Goal: Information Seeking & Learning: Learn about a topic

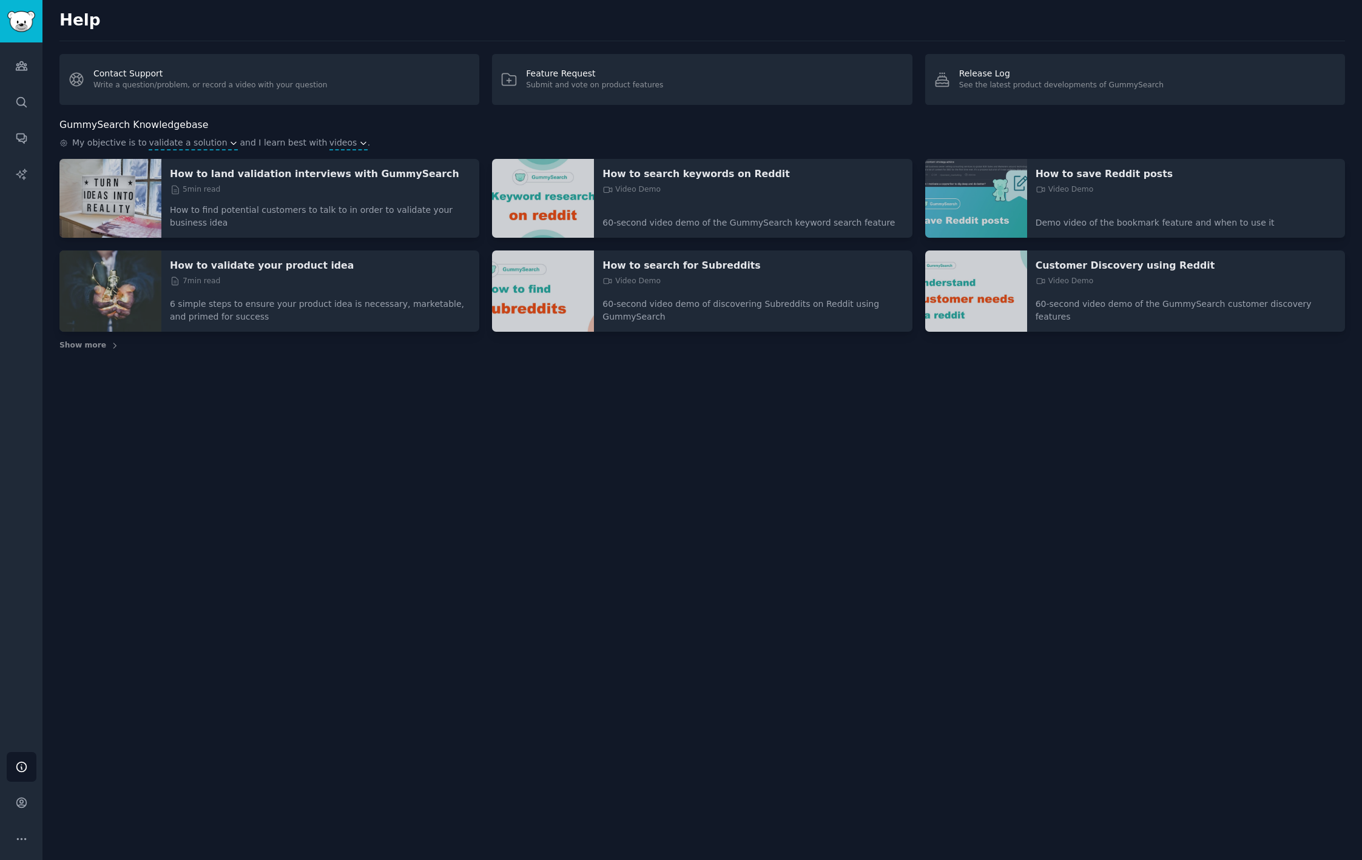
click at [17, 18] on img "Sidebar" at bounding box center [21, 21] width 28 height 21
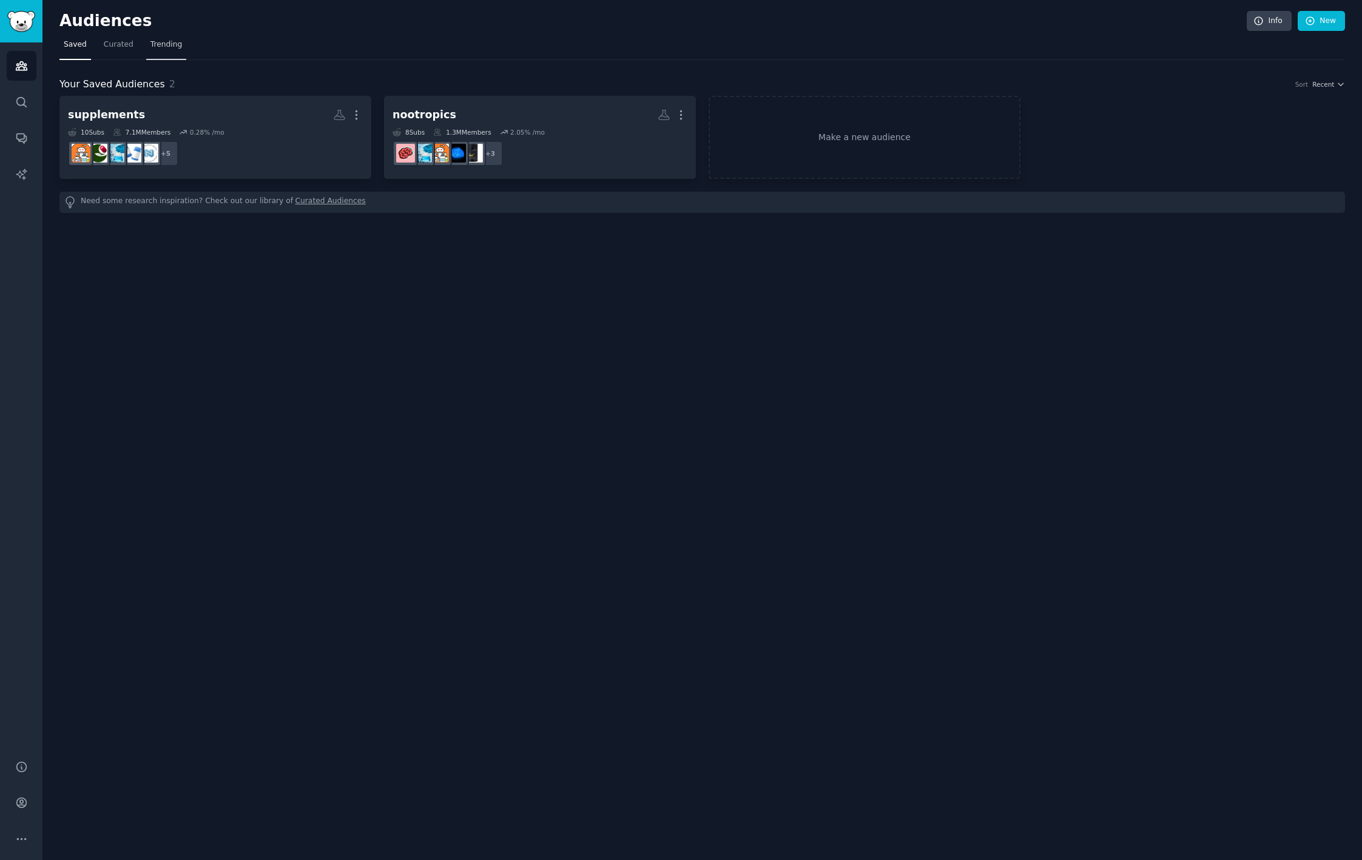
click at [169, 44] on span "Trending" at bounding box center [166, 44] width 32 height 11
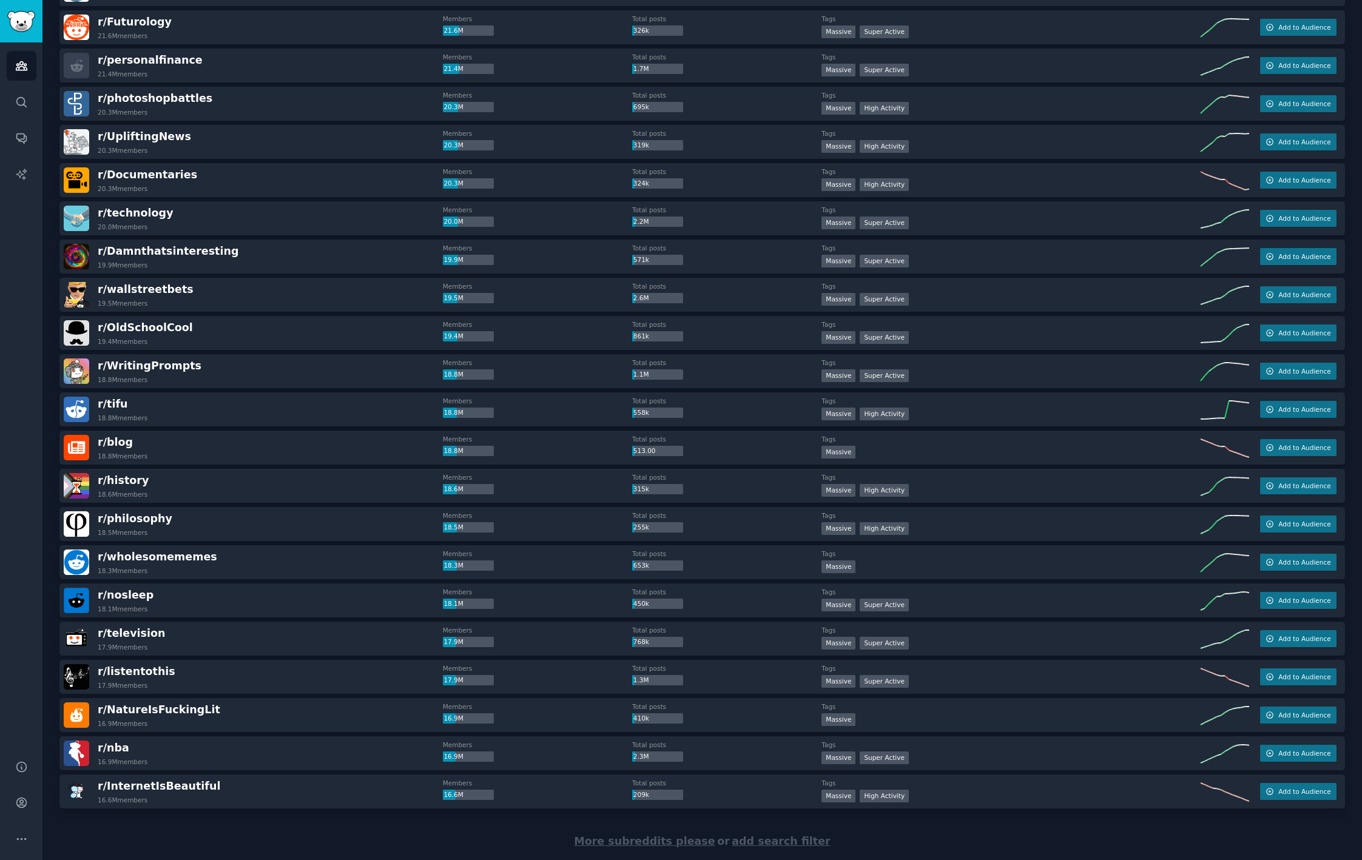
scroll to position [1230, 0]
click at [395, 837] on div "More subreddits please or add search filter" at bounding box center [702, 841] width 1286 height 66
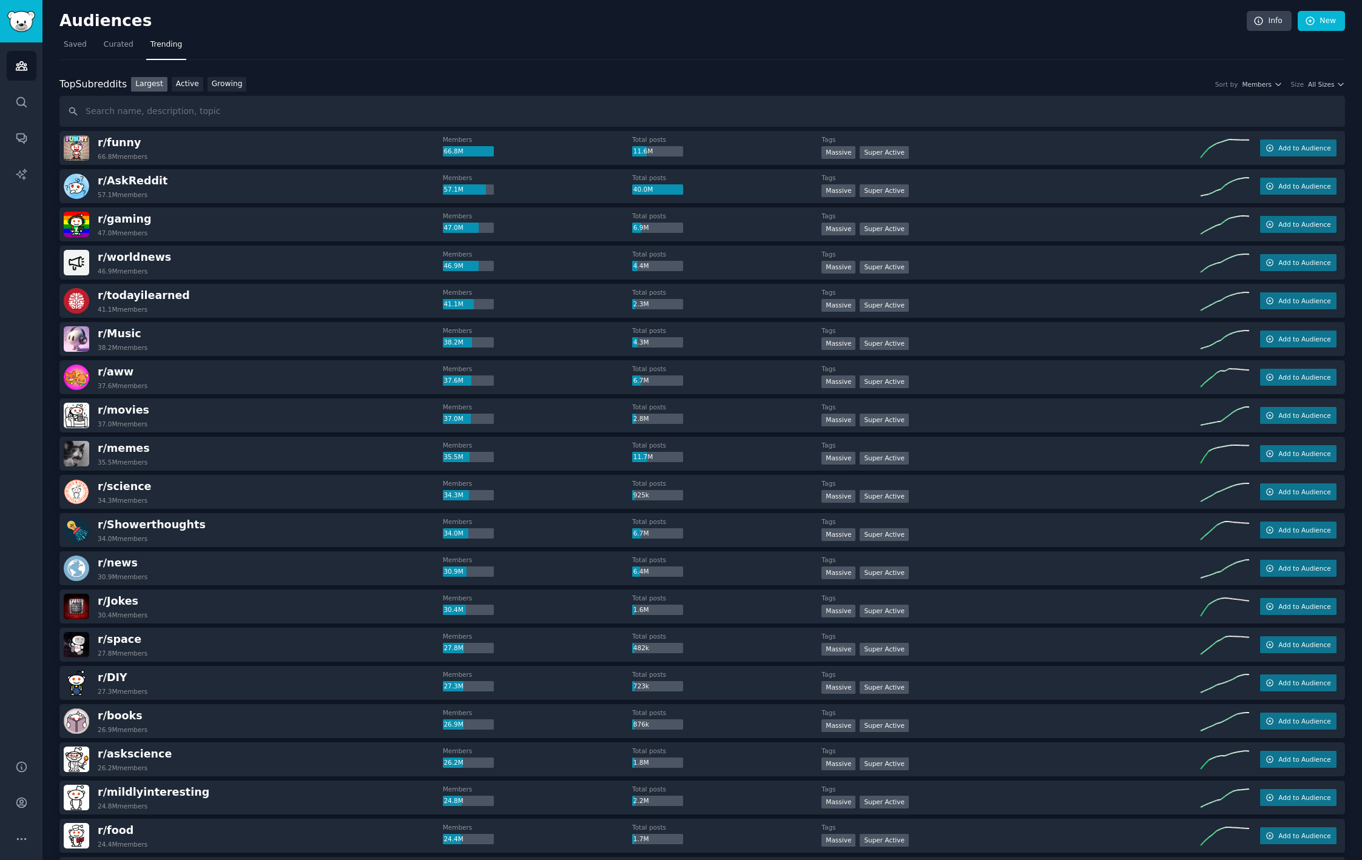
scroll to position [0, 0]
click at [121, 50] on link "Curated" at bounding box center [119, 47] width 38 height 25
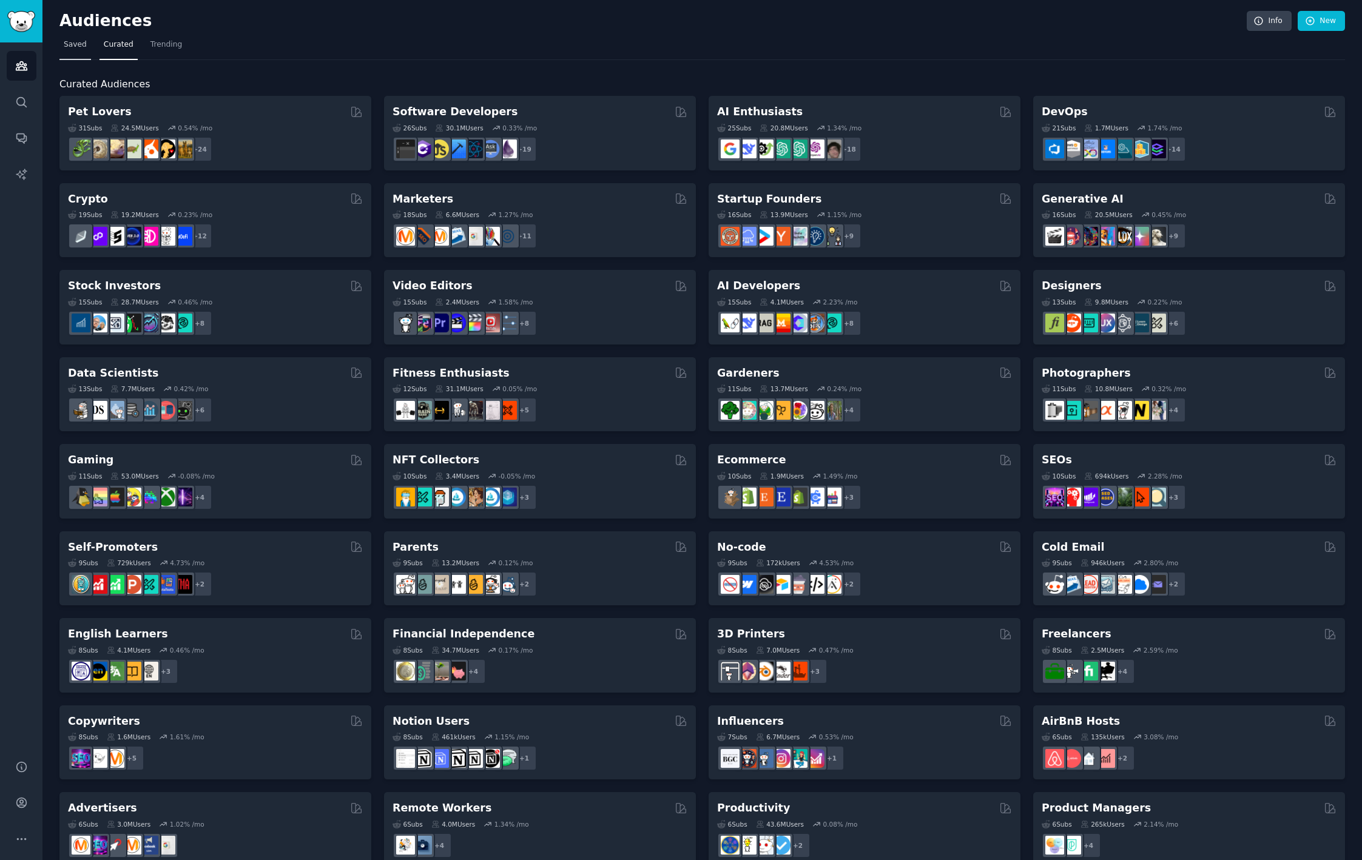
click at [70, 46] on span "Saved" at bounding box center [75, 44] width 23 height 11
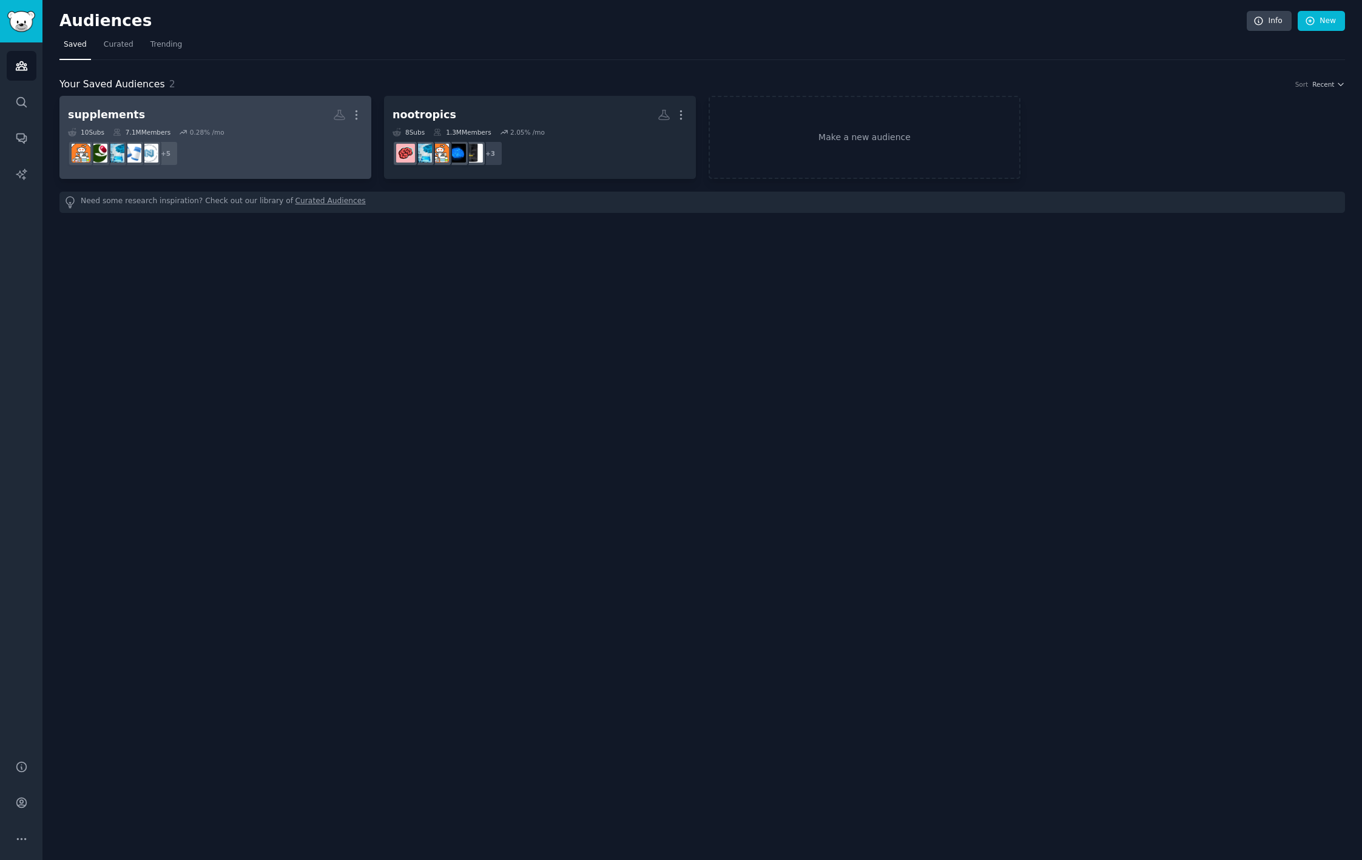
click at [290, 134] on div "10 Sub s 7.1M Members 0.28 % /mo" at bounding box center [215, 132] width 295 height 8
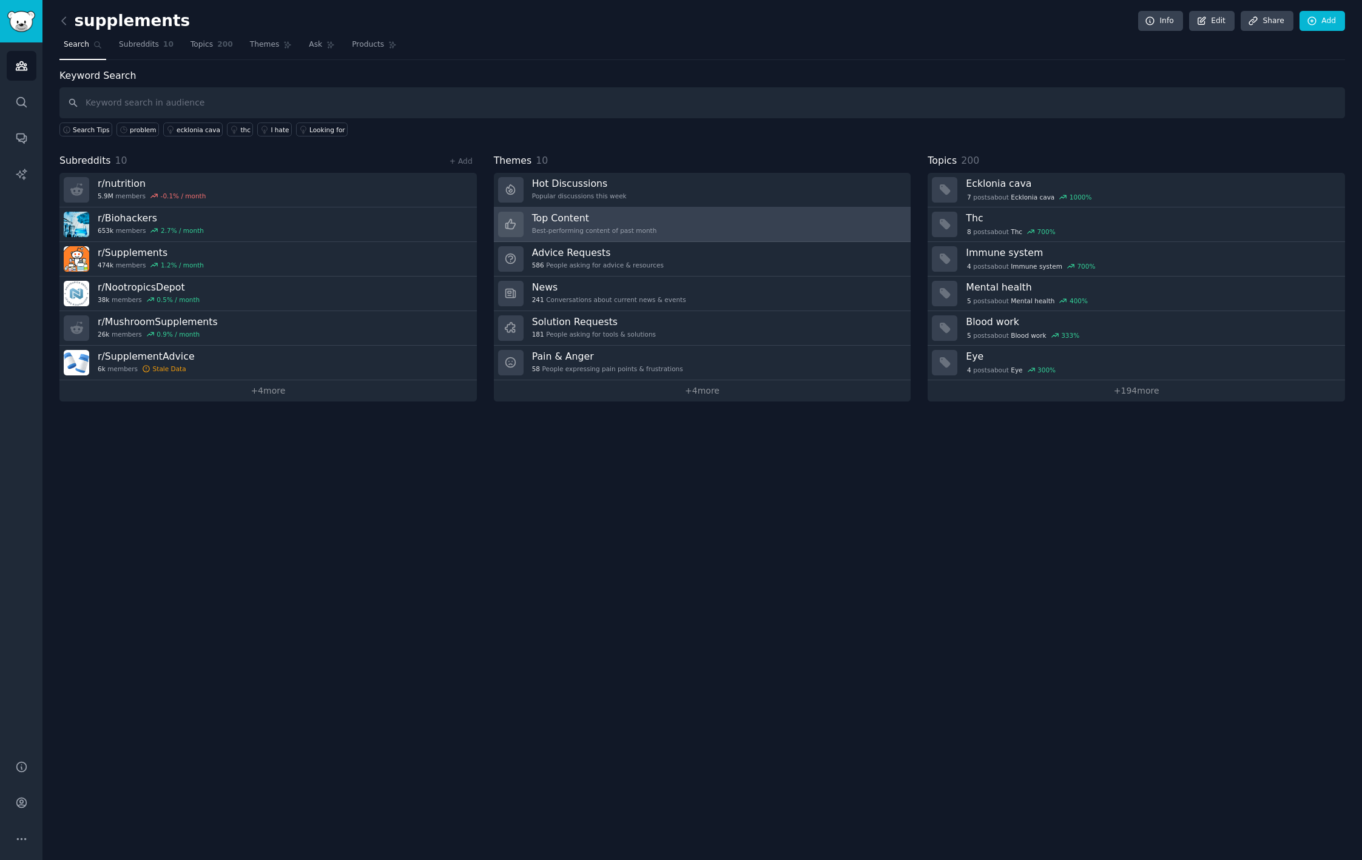
click at [587, 224] on div "Top Content Best-performing content of past month" at bounding box center [594, 224] width 125 height 25
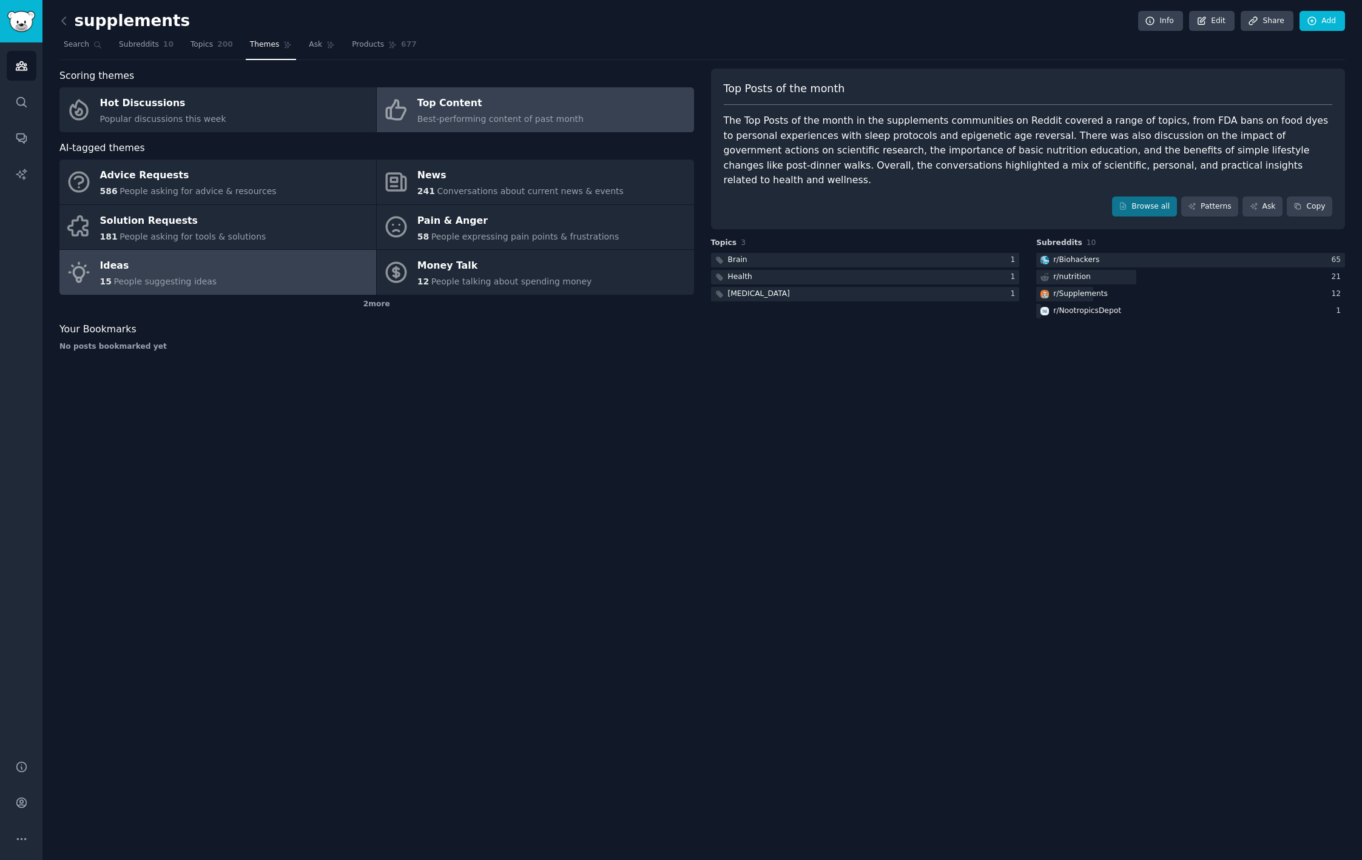
scroll to position [0, 1]
click at [167, 277] on span "People suggesting ideas" at bounding box center [164, 282] width 103 height 10
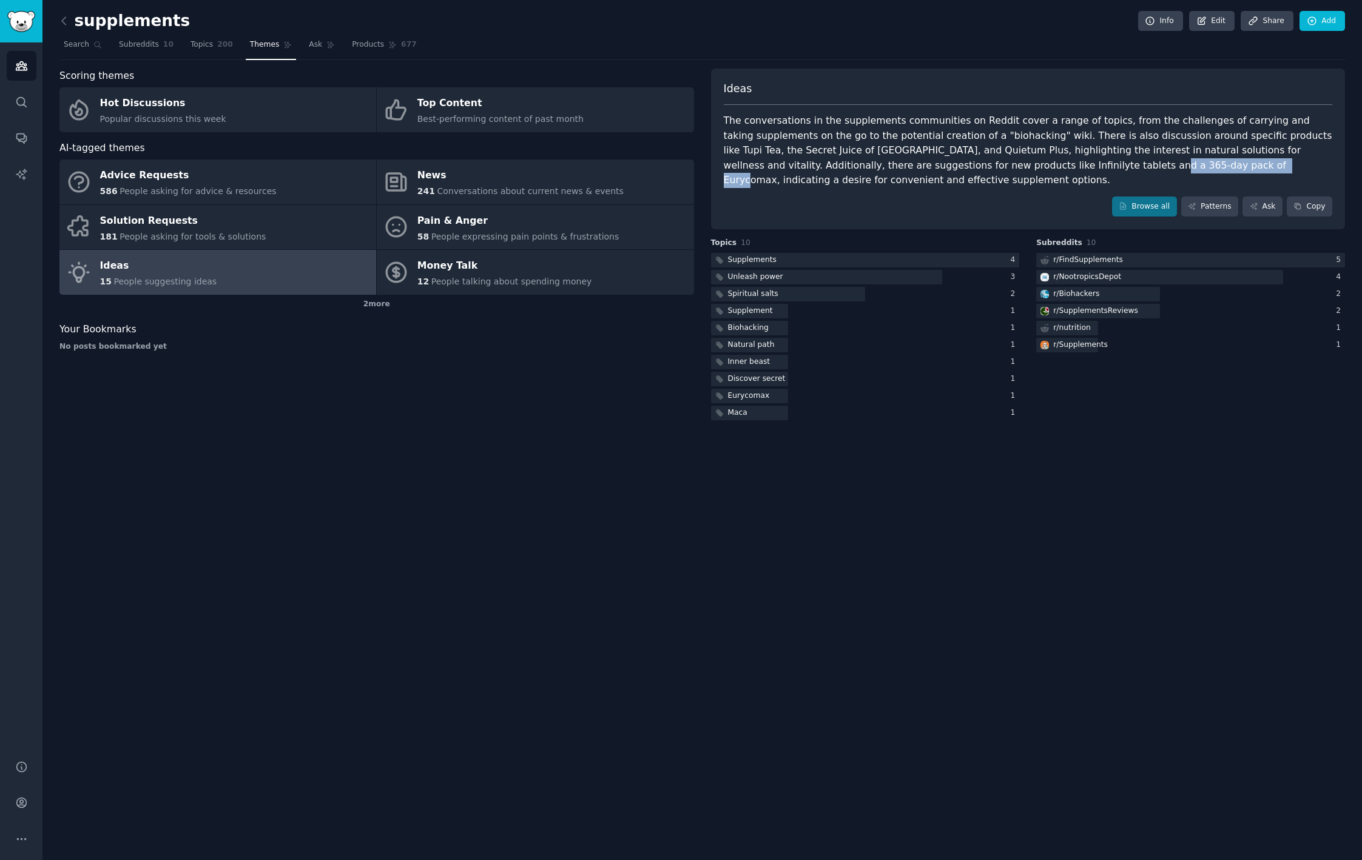
drag, startPoint x: 970, startPoint y: 164, endPoint x: 1090, endPoint y: 163, distance: 120.1
click at [1090, 163] on div "The conversations in the supplements communities on Reddit cover a range of top…" at bounding box center [1028, 150] width 609 height 75
click at [884, 166] on div "The conversations in the supplements communities on Reddit cover a range of top…" at bounding box center [1028, 150] width 609 height 75
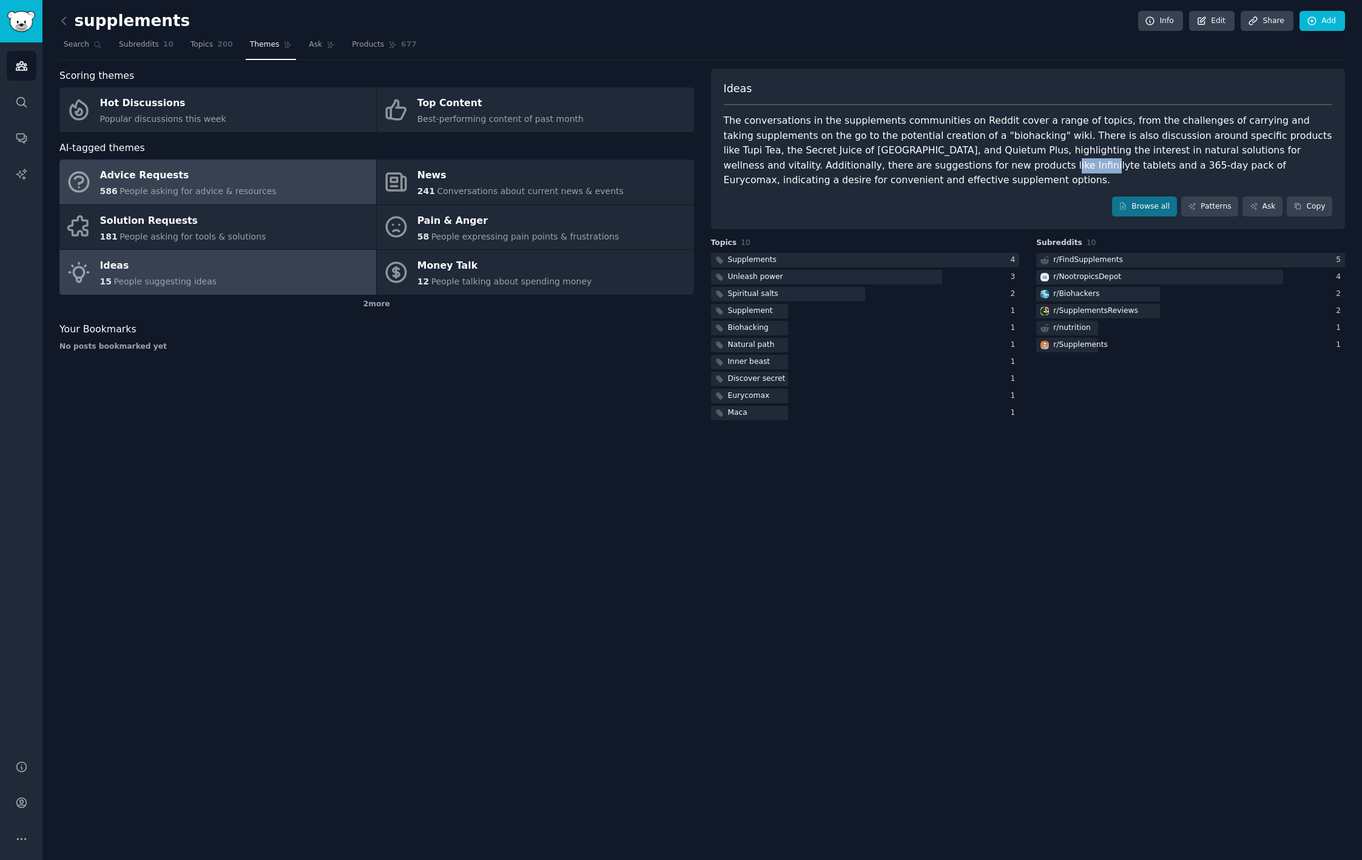
click at [178, 187] on span "People asking for advice & resources" at bounding box center [198, 191] width 157 height 10
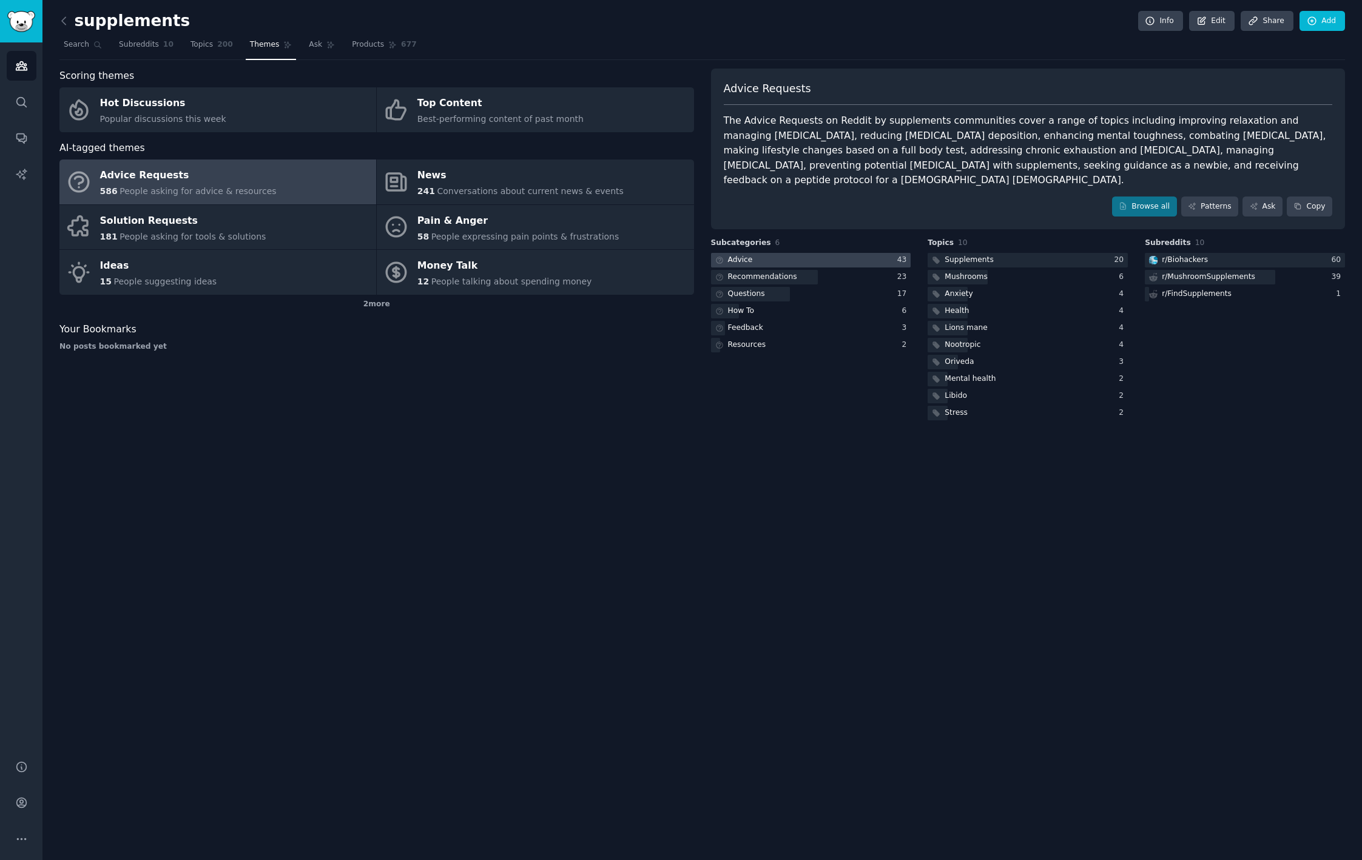
click at [754, 253] on div at bounding box center [811, 260] width 200 height 15
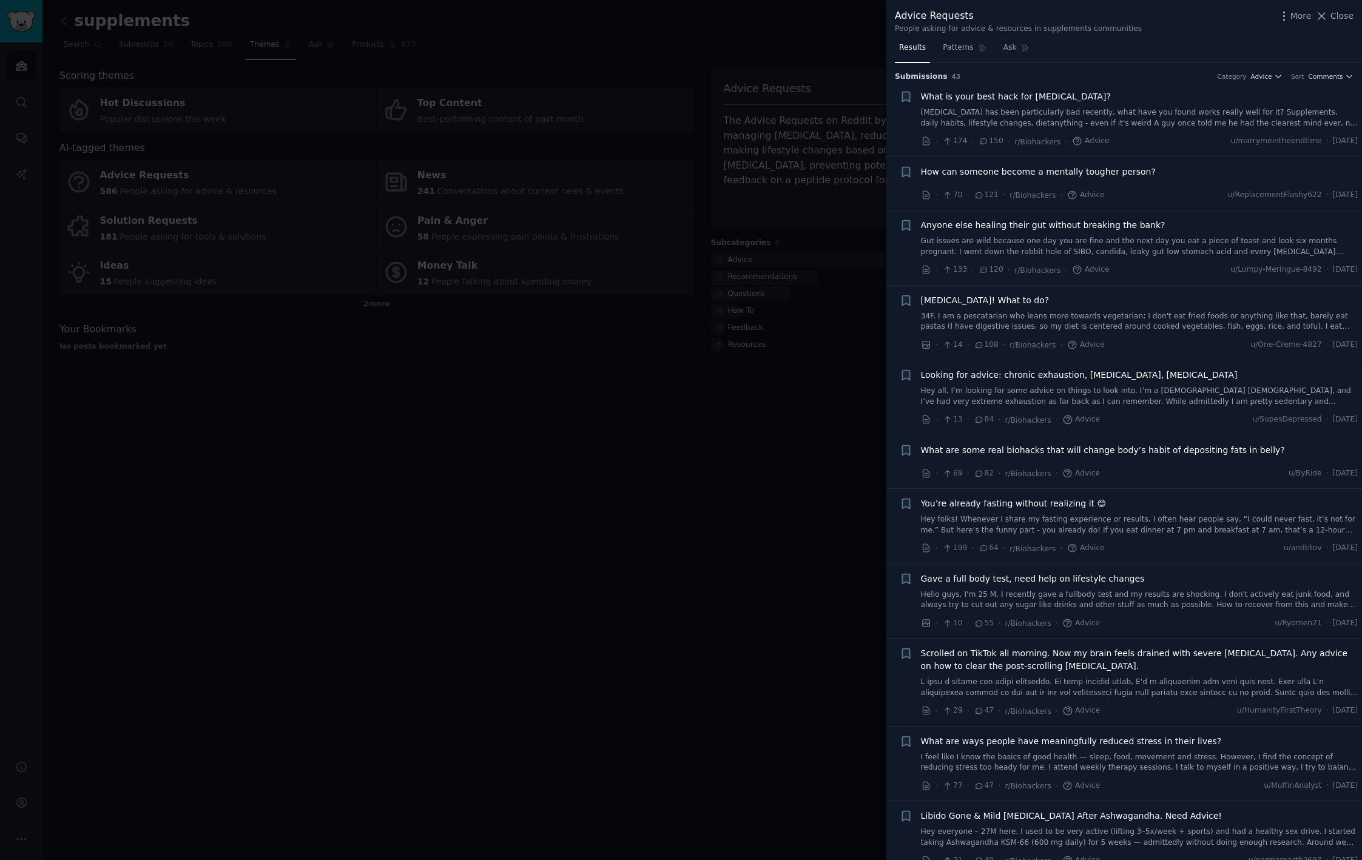
click at [1088, 112] on link "[MEDICAL_DATA] has been particularly bad recently, what have you found works re…" at bounding box center [1139, 117] width 437 height 21
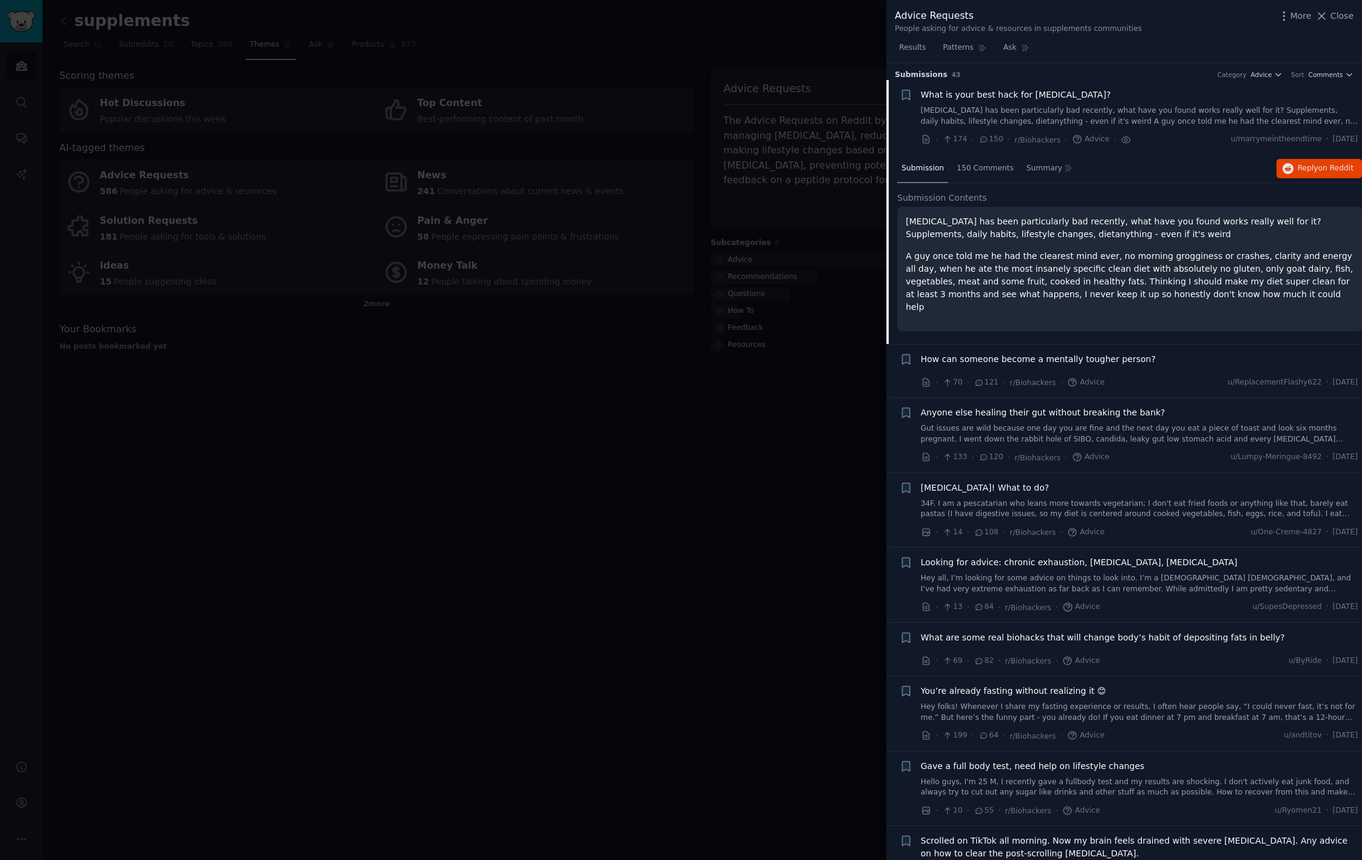
scroll to position [3, 0]
click at [1105, 352] on span "How can someone become a mentally tougher person?" at bounding box center [1038, 358] width 235 height 13
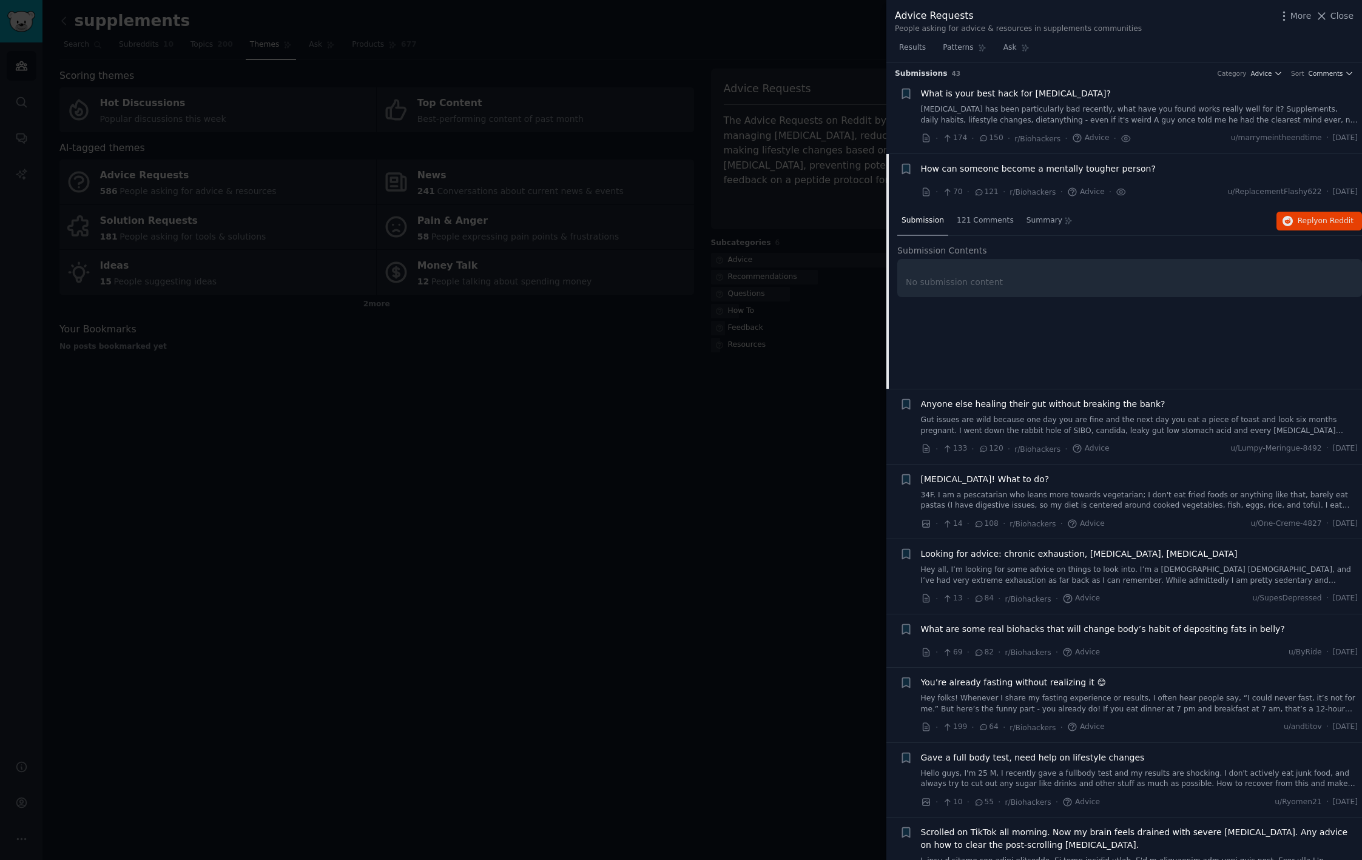
scroll to position [93, 0]
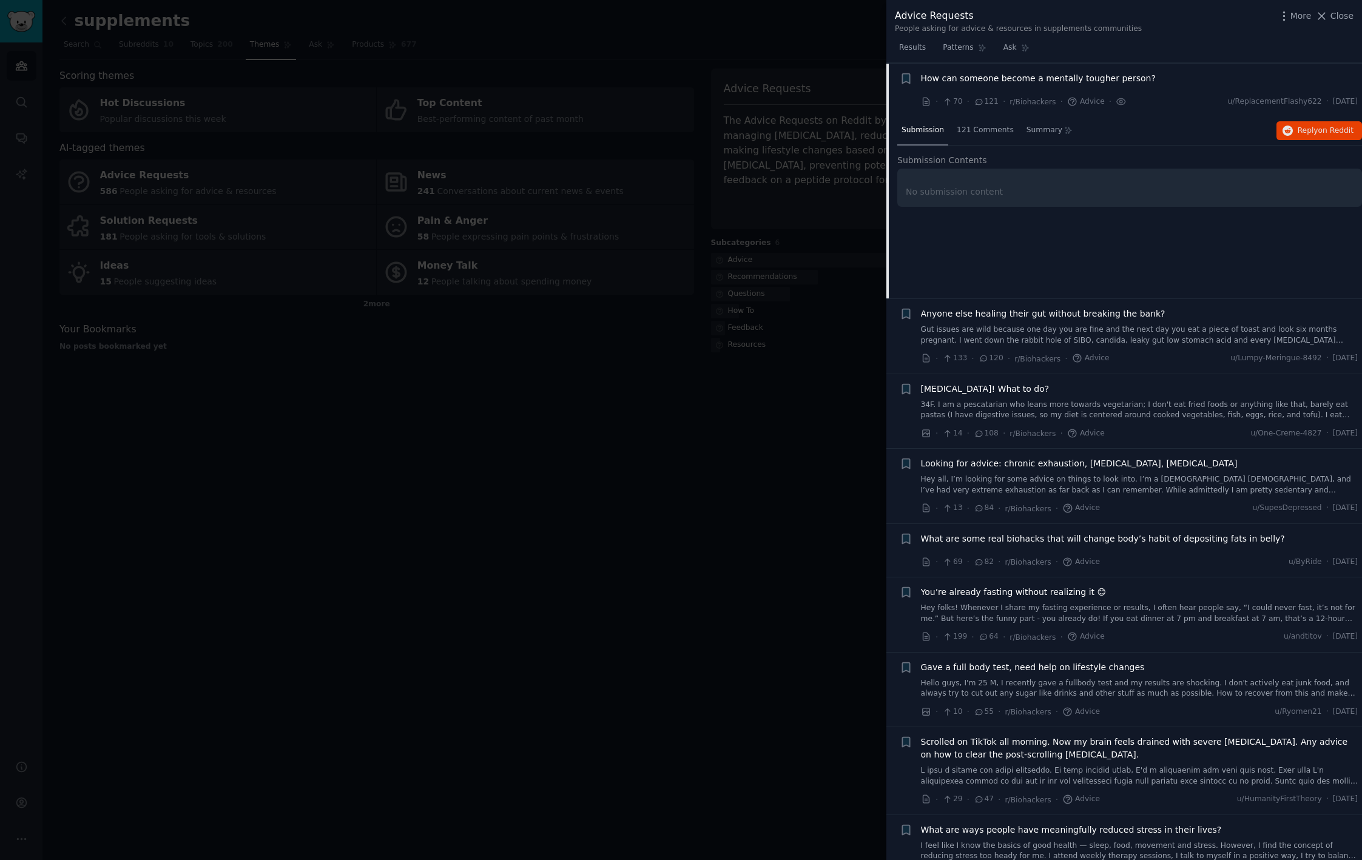
click at [960, 192] on div "No submission content" at bounding box center [1130, 192] width 448 height 13
click at [1321, 130] on span "on Reddit" at bounding box center [1335, 130] width 35 height 8
